Goal: Task Accomplishment & Management: Manage account settings

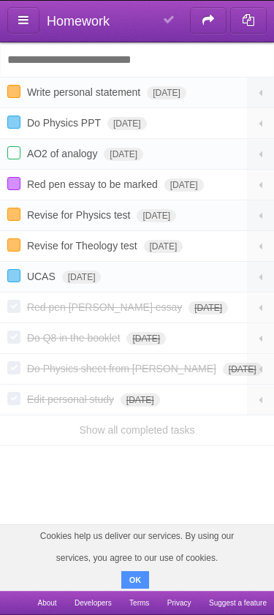
scroll to position [37, -6]
click at [23, 91] on form "Write personal statement Mon Sep 15 2025 White Red Blue Green Purple Orange" at bounding box center [137, 92] width 260 height 15
click at [17, 93] on label at bounding box center [13, 91] width 13 height 13
click at [257, 283] on icon at bounding box center [260, 277] width 13 height 12
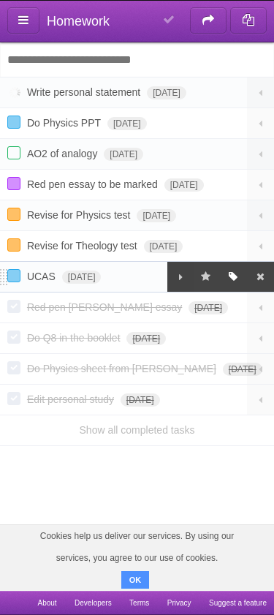
click at [231, 282] on icon "button" at bounding box center [233, 277] width 13 height 12
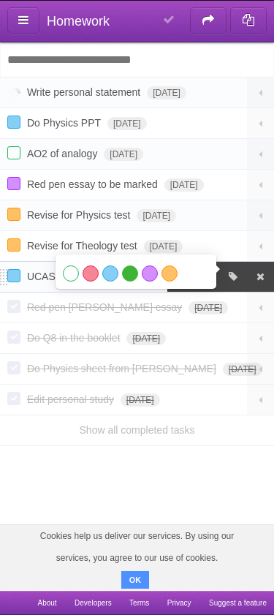
click at [124, 279] on label "Green" at bounding box center [130, 273] width 16 height 16
click at [135, 499] on article "**********" at bounding box center [137, 262] width 274 height 524
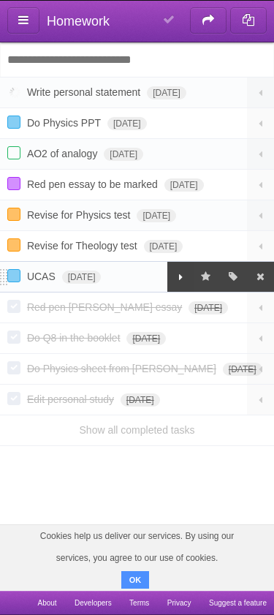
click at [178, 280] on icon at bounding box center [181, 277] width 13 height 12
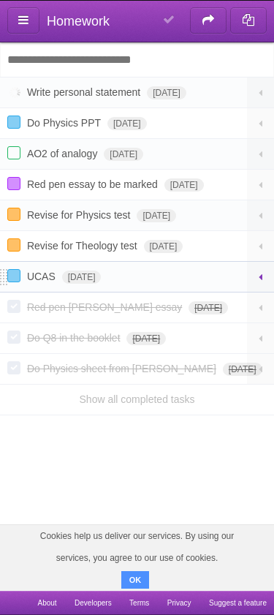
click at [261, 283] on icon at bounding box center [260, 277] width 13 height 12
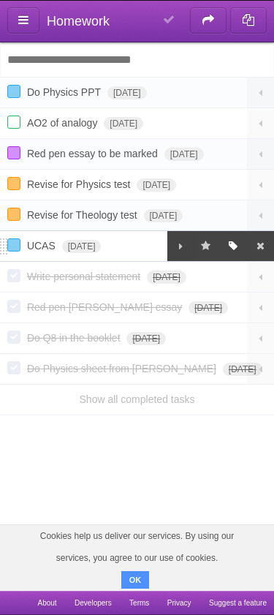
click at [227, 252] on icon "button" at bounding box center [233, 246] width 13 height 12
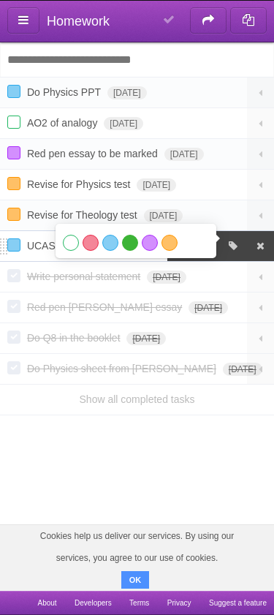
click at [127, 245] on label "Green" at bounding box center [130, 243] width 16 height 16
